Goal: Contribute content: Contribute content

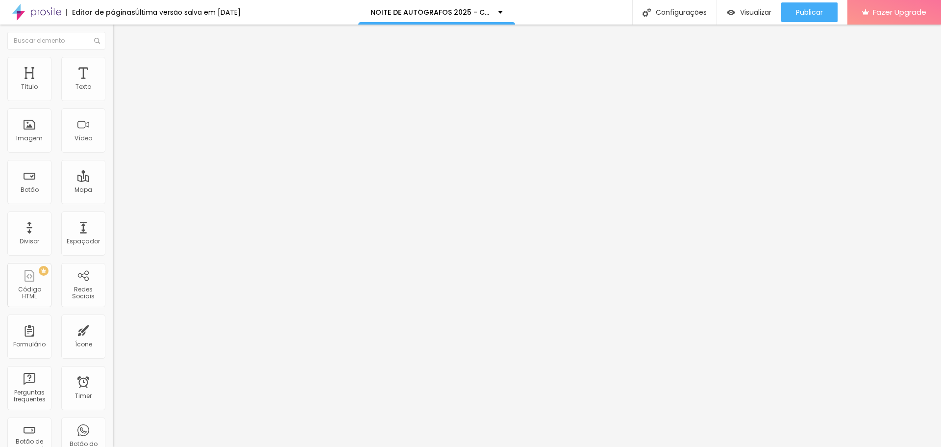
click at [122, 68] on span "Avançado" at bounding box center [138, 63] width 32 height 8
type input "8"
type input "7"
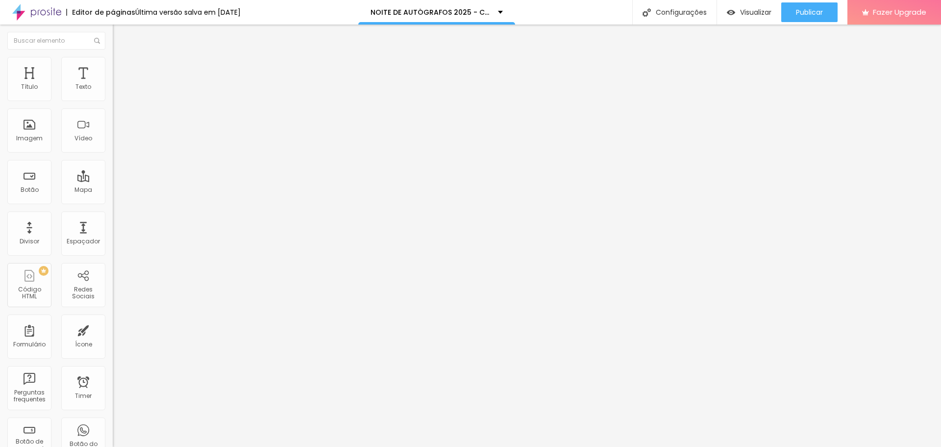
type input "7"
click at [113, 180] on input "range" at bounding box center [144, 184] width 63 height 8
click at [122, 58] on span "Estilo" at bounding box center [129, 54] width 15 height 8
click at [117, 144] on icon "button" at bounding box center [120, 141] width 6 height 6
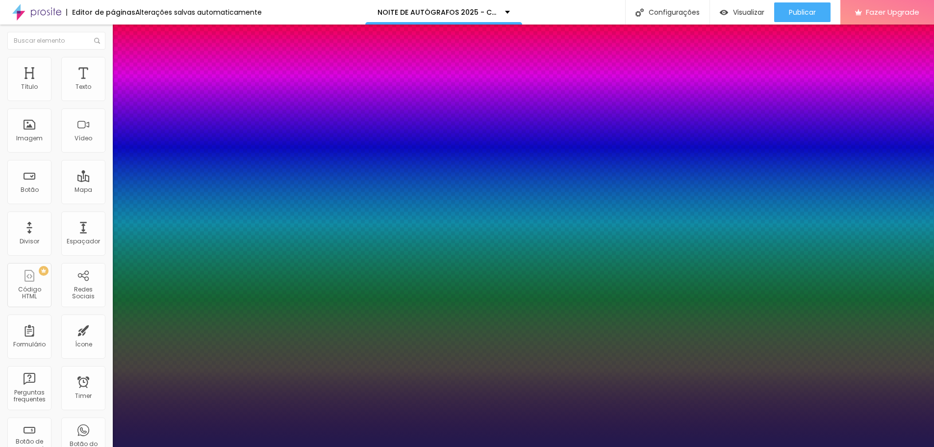
type input "1"
type input "29"
type input "1"
type input "28"
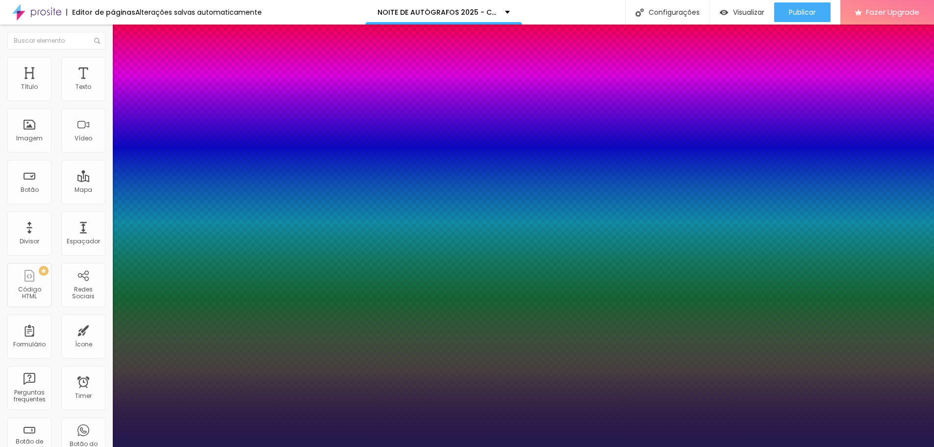
type input "28"
type input "1"
type input "27"
type input "1"
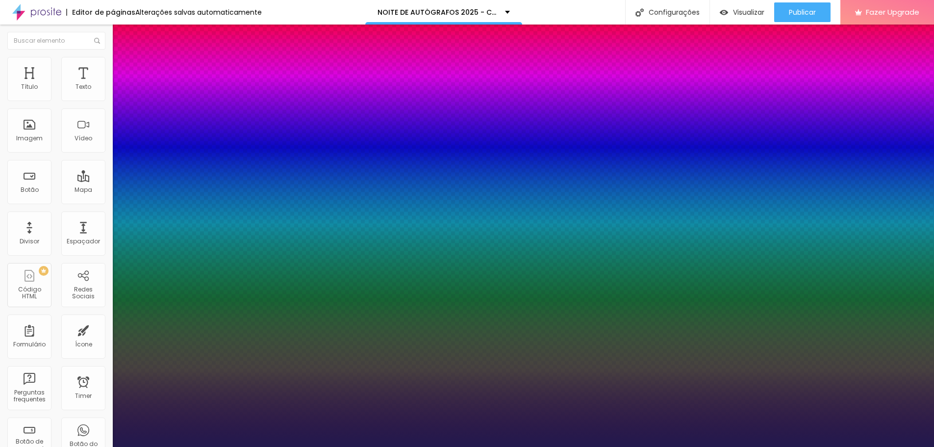
type input "26"
type input "1"
type input "25"
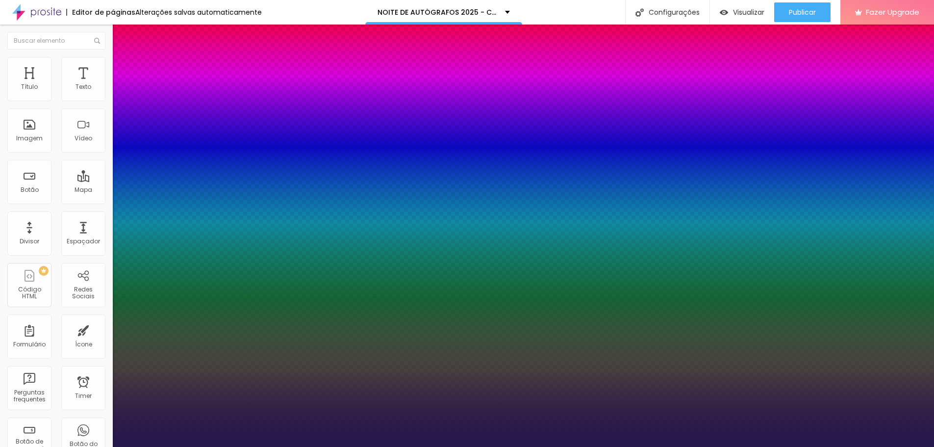
type input "1"
type input "24"
type input "1"
type input "23"
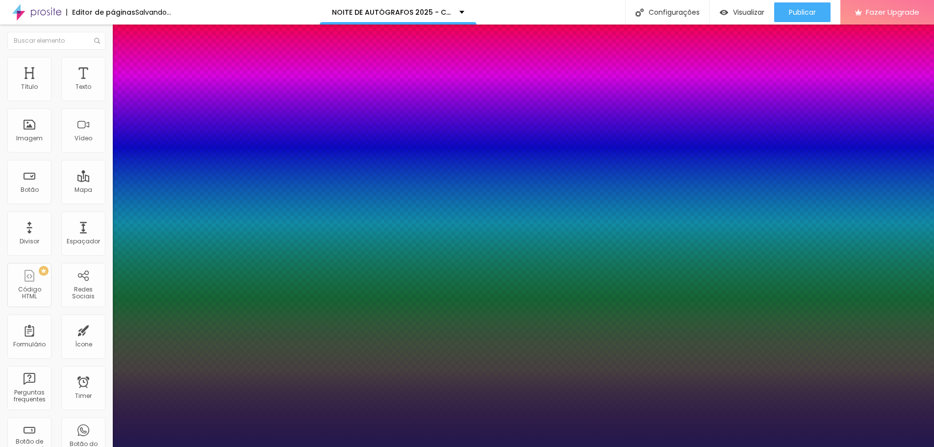
type input "23"
type input "1"
type input "22"
type input "1"
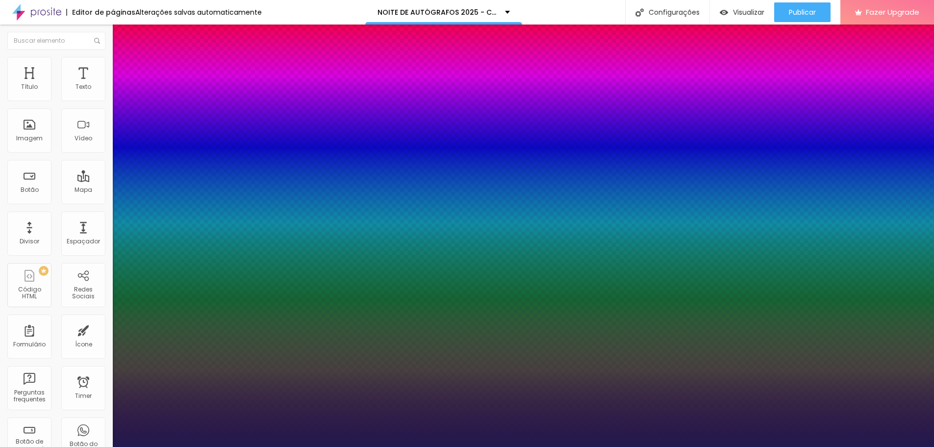
drag, startPoint x: 143, startPoint y: 277, endPoint x: 137, endPoint y: 275, distance: 6.1
type input "22"
type input "1"
click at [681, 445] on div at bounding box center [467, 447] width 934 height 0
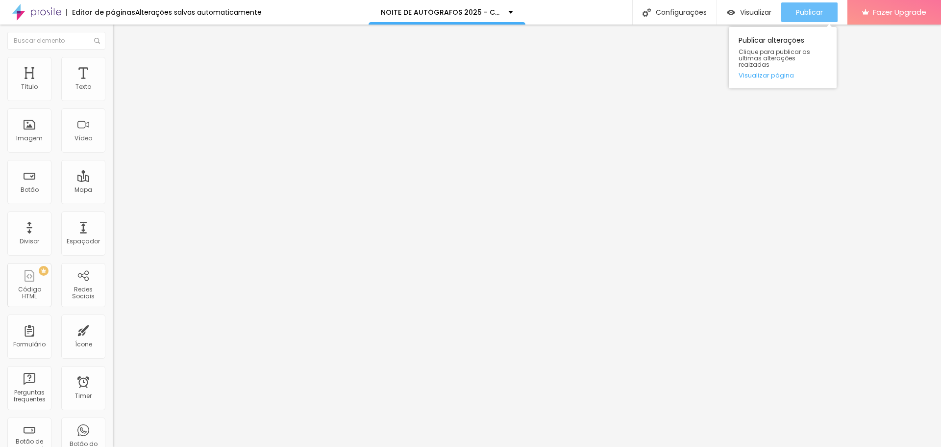
click at [810, 5] on div "Publicar" at bounding box center [809, 12] width 27 height 20
click at [806, 9] on span "Publicar" at bounding box center [809, 12] width 27 height 8
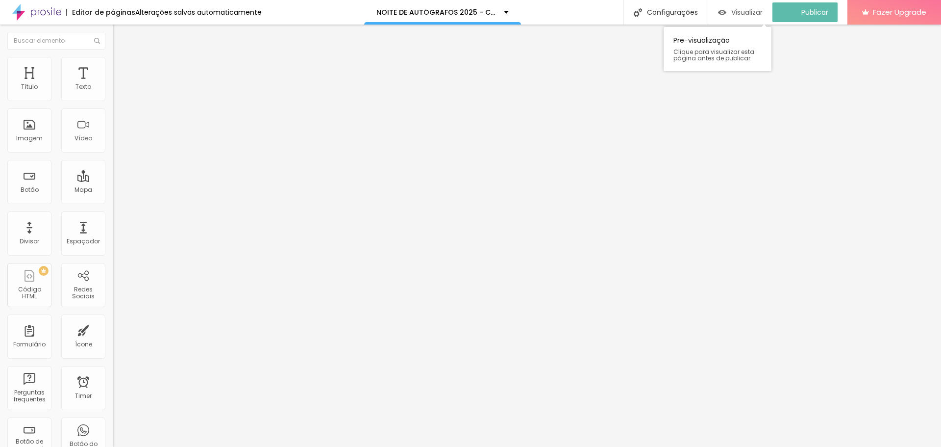
click at [750, 8] on span "Visualizar" at bounding box center [746, 12] width 31 height 8
